Goal: Task Accomplishment & Management: Manage account settings

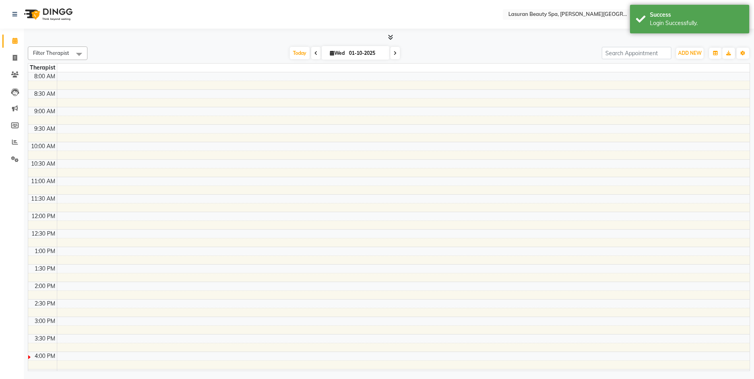
select select "en"
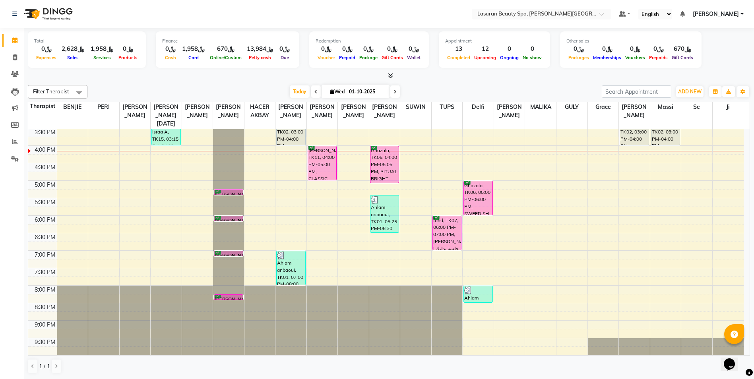
drag, startPoint x: 481, startPoint y: 298, endPoint x: 470, endPoint y: 291, distance: 12.7
click at [470, 291] on img at bounding box center [468, 291] width 8 height 8
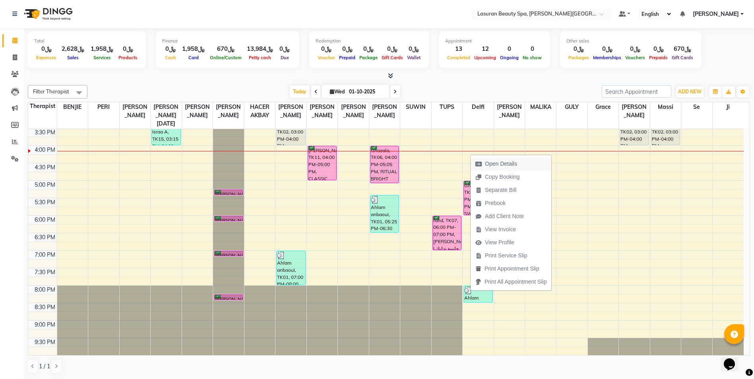
click at [513, 162] on span "Open Details" at bounding box center [501, 164] width 32 height 8
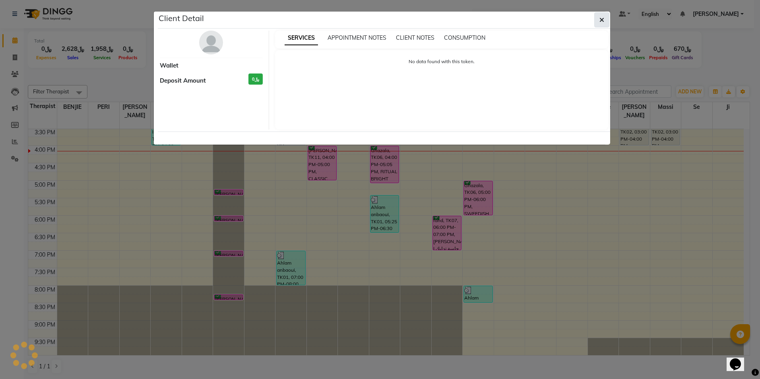
select select "3"
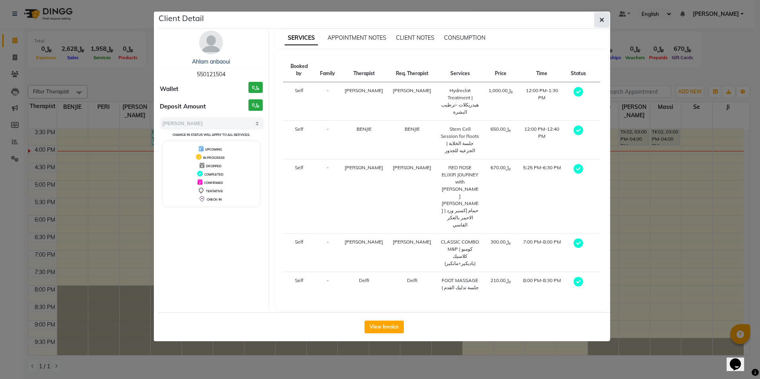
click at [602, 17] on icon "button" at bounding box center [601, 20] width 5 height 6
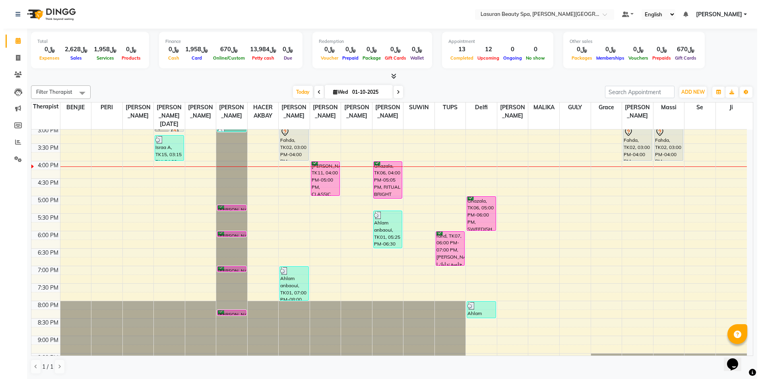
scroll to position [158, 0]
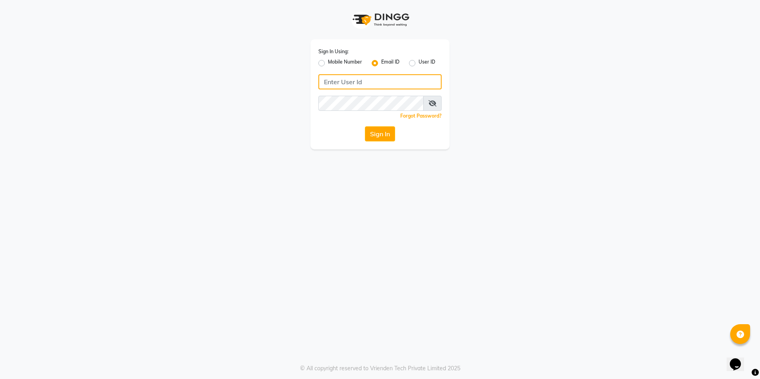
type input "[EMAIL_ADDRESS][DOMAIN_NAME]"
